Goal: Task Accomplishment & Management: Use online tool/utility

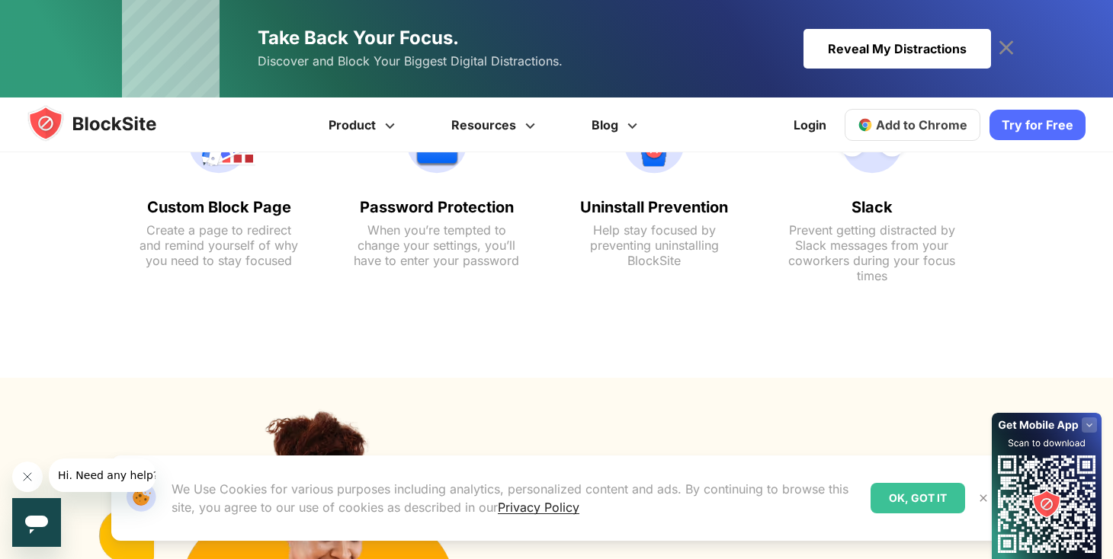
scroll to position [1280, 0]
click at [895, 495] on div "OK, GOT IT" at bounding box center [917, 498] width 94 height 30
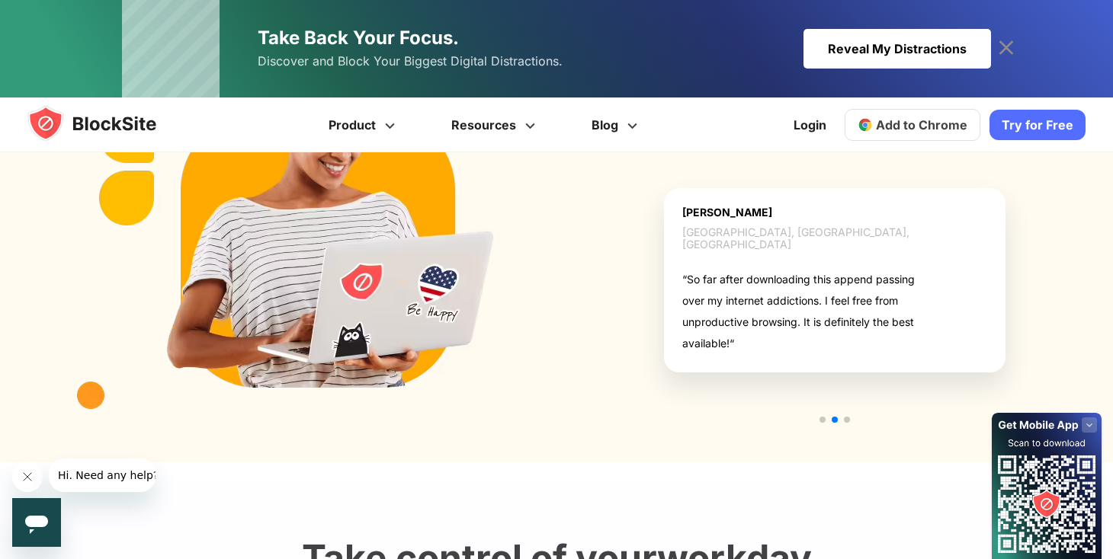
scroll to position [1675, 0]
click at [952, 134] on link "Add to Chrome" at bounding box center [912, 125] width 136 height 32
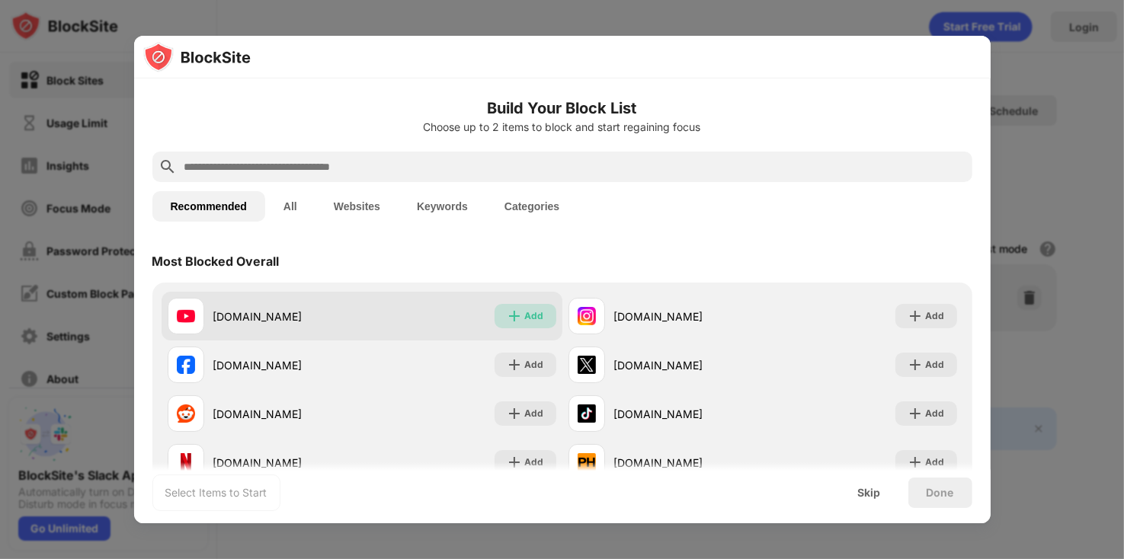
click at [529, 315] on div "Add" at bounding box center [534, 316] width 19 height 15
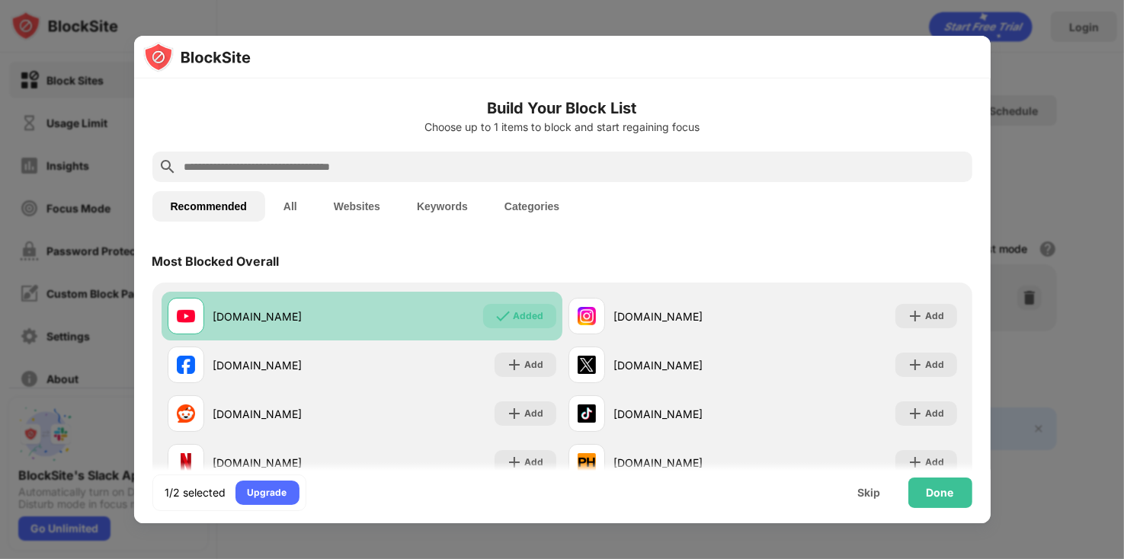
scroll to position [96, 0]
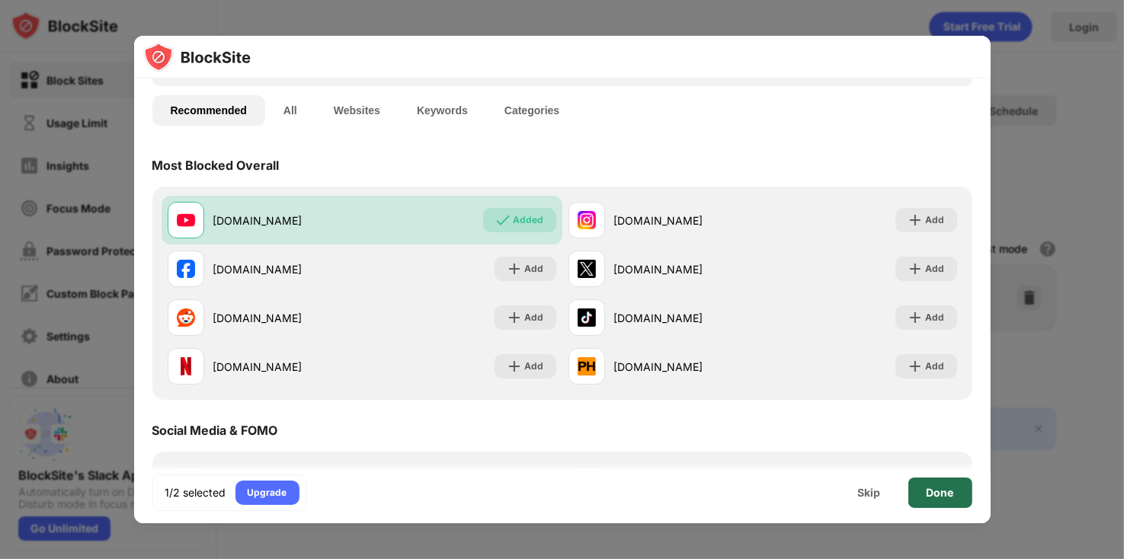
click at [931, 494] on div "Done" at bounding box center [940, 493] width 27 height 12
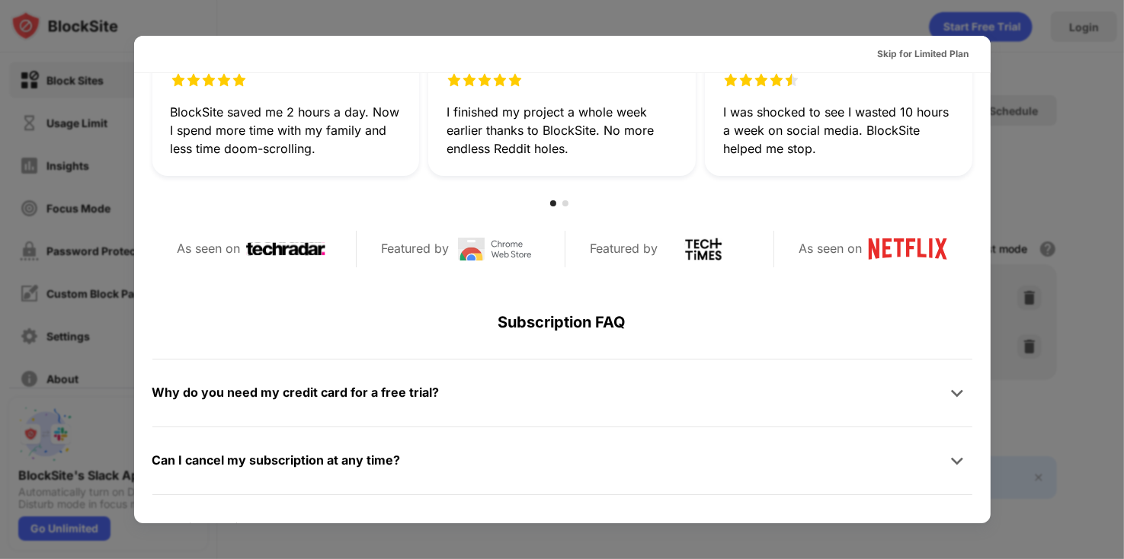
scroll to position [549, 0]
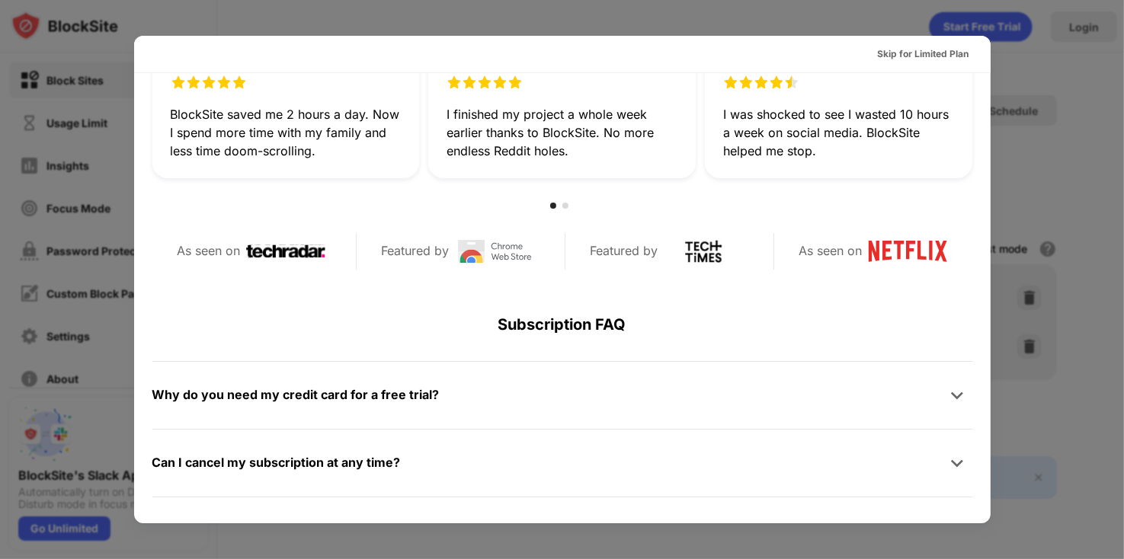
click at [847, 417] on div "Why do you need my credit card for a free trial? We ask for your credit card to…" at bounding box center [562, 395] width 820 height 68
click at [346, 395] on div "Why do you need my credit card for a free trial?" at bounding box center [295, 395] width 287 height 22
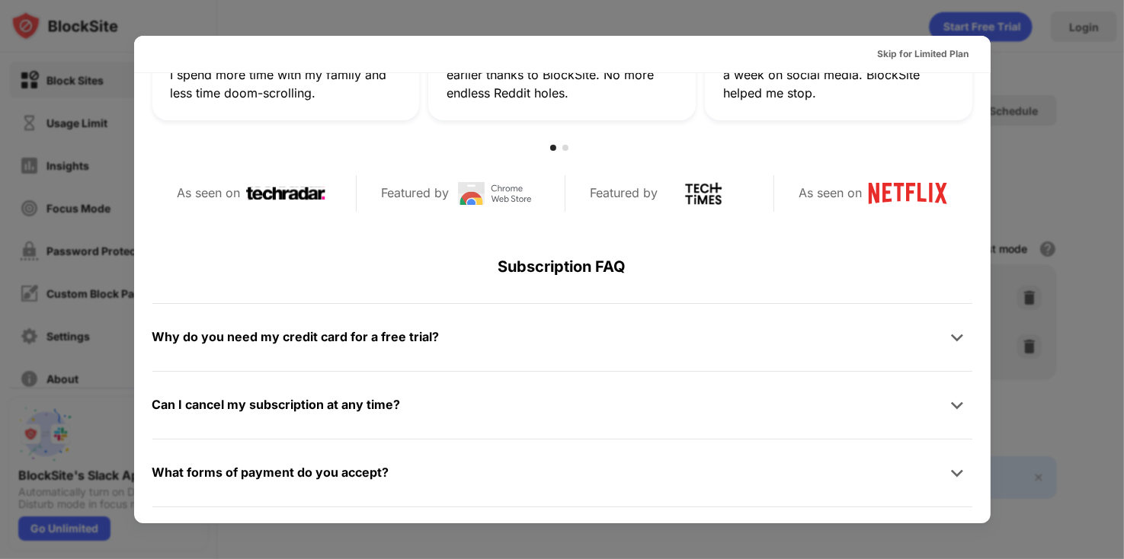
click at [354, 340] on div "Why do you need my credit card for a free trial?" at bounding box center [295, 337] width 287 height 22
click at [953, 337] on div at bounding box center [957, 337] width 30 height 30
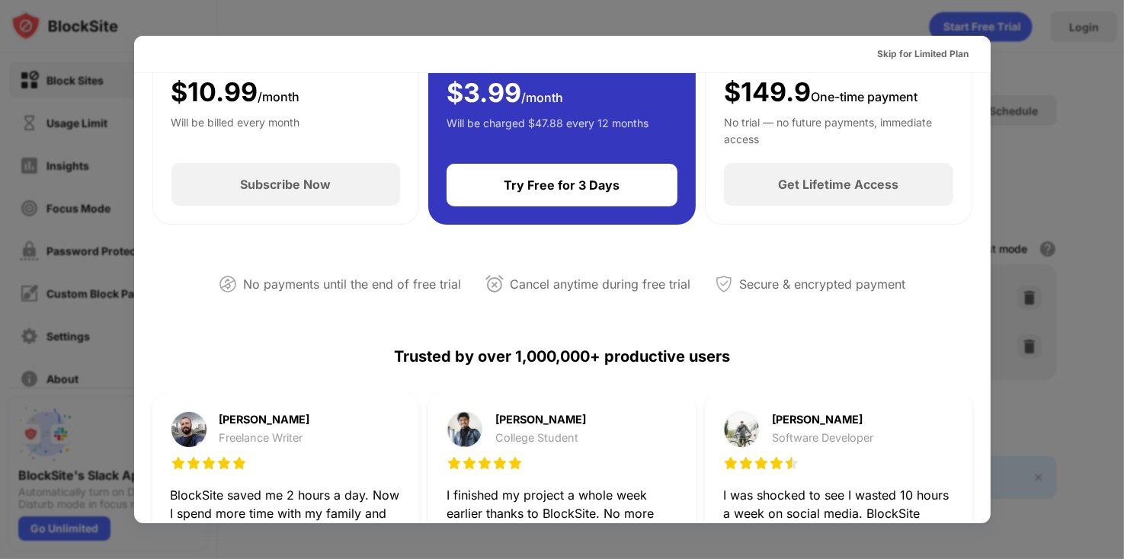
scroll to position [166, 0]
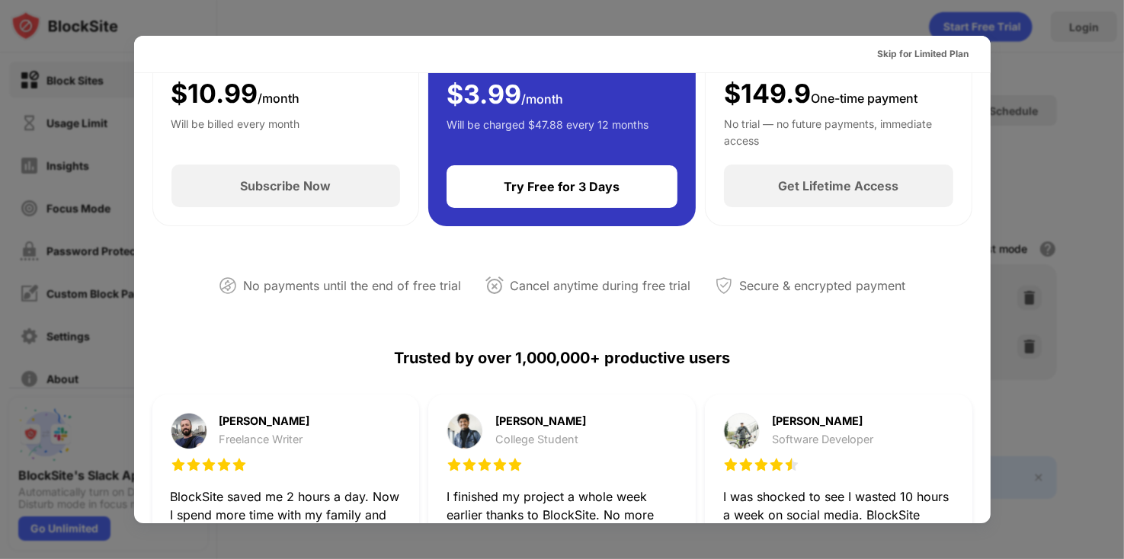
click at [1049, 75] on div at bounding box center [562, 279] width 1124 height 559
